Goal: Download file/media

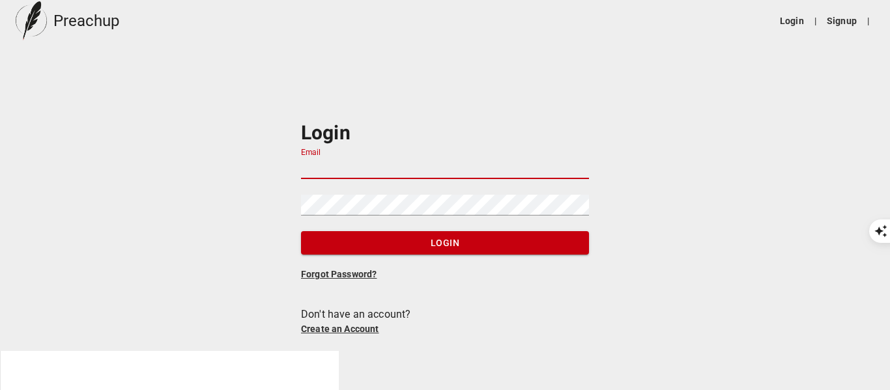
click at [419, 164] on input "Email" at bounding box center [445, 168] width 288 height 21
type input "[EMAIL_ADDRESS][DOMAIN_NAME]"
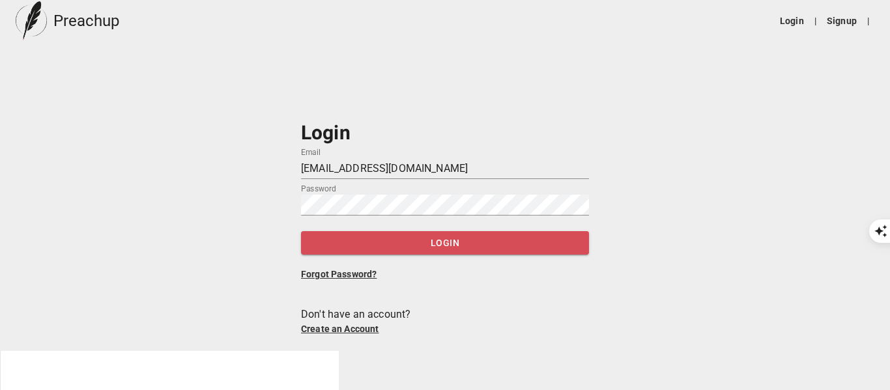
click at [426, 240] on span "Login" at bounding box center [444, 243] width 267 height 16
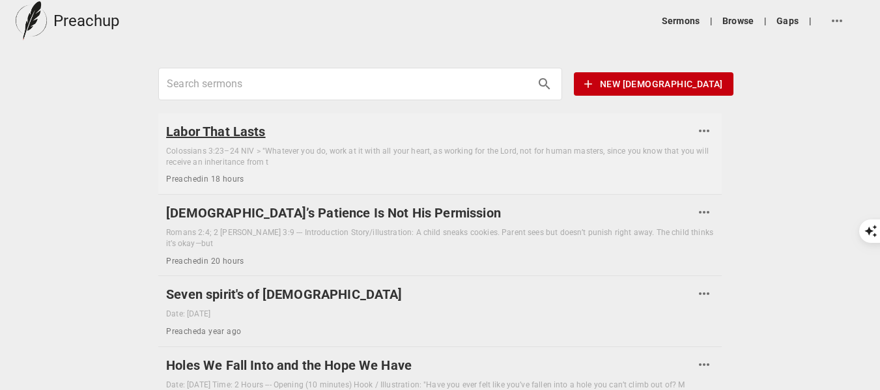
click at [231, 135] on h6 "Labor That Lasts" at bounding box center [430, 131] width 529 height 21
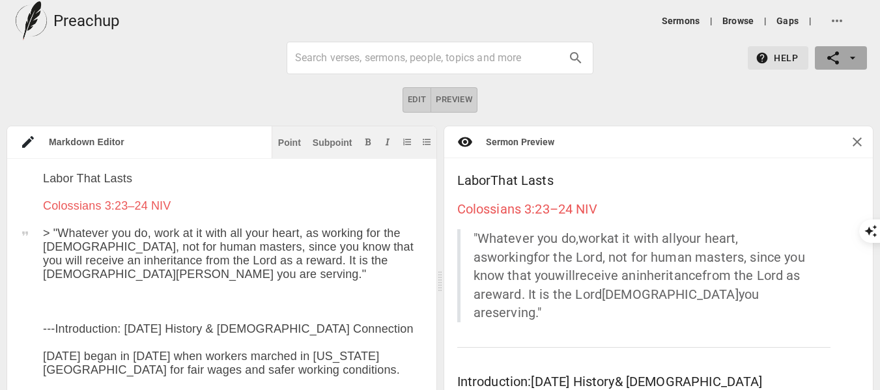
click at [835, 58] on icon "button" at bounding box center [834, 58] width 16 height 16
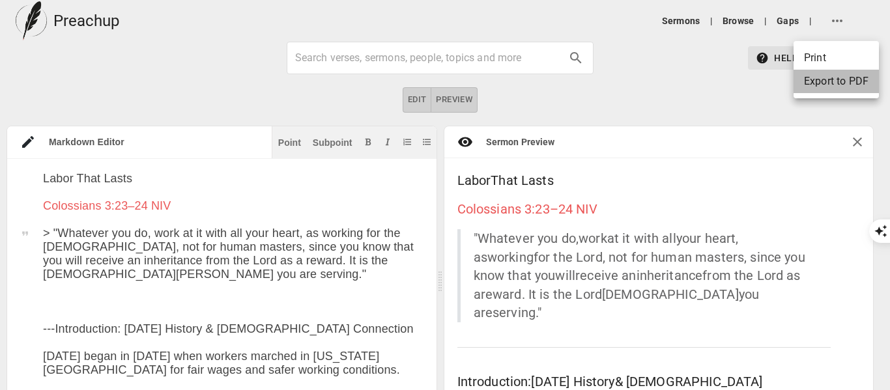
click at [833, 87] on li "Export to PDF" at bounding box center [836, 81] width 85 height 23
